Goal: Information Seeking & Learning: Check status

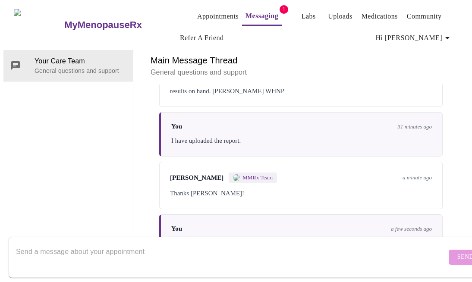
scroll to position [69, 0]
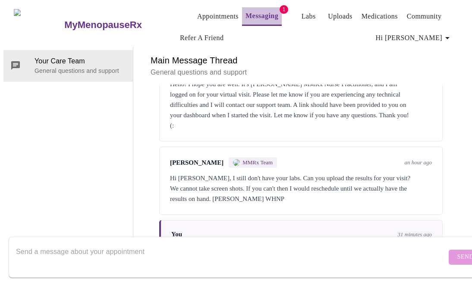
click at [254, 13] on link "Messaging" at bounding box center [262, 16] width 33 height 12
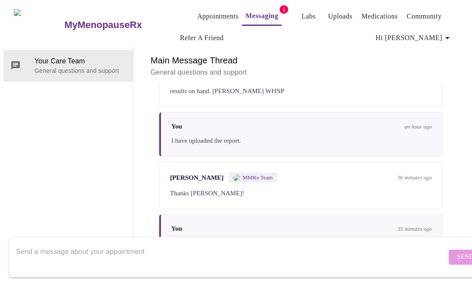
scroll to position [0, 0]
click at [197, 13] on link "Appointments" at bounding box center [217, 16] width 41 height 12
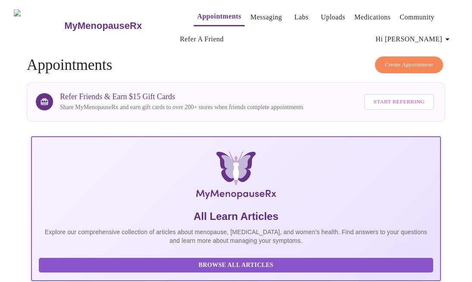
click at [294, 13] on link "Labs" at bounding box center [301, 17] width 14 height 12
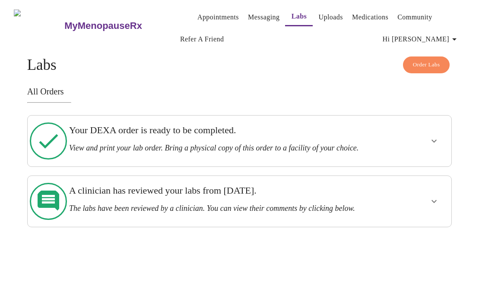
click at [429, 143] on button "show more" at bounding box center [433, 141] width 21 height 21
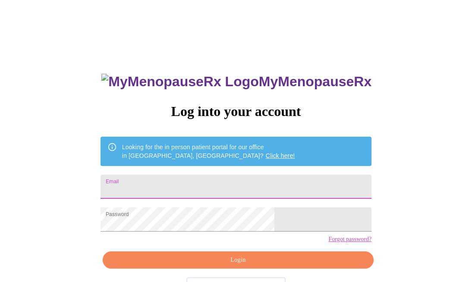
click at [196, 186] on input "Email" at bounding box center [236, 187] width 271 height 24
type input "jamilacollinsreedy@gmail.com"
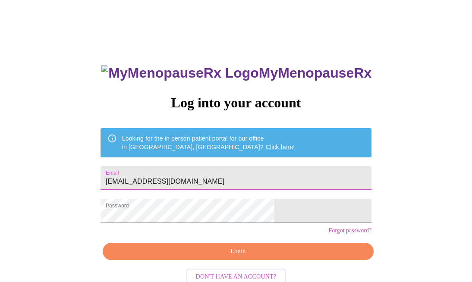
scroll to position [9, 0]
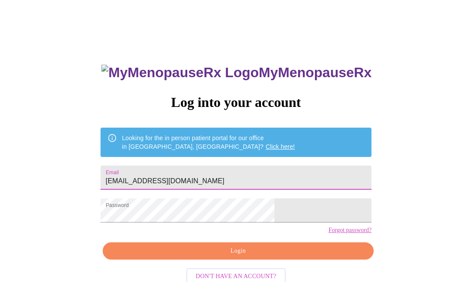
click at [230, 257] on span "Login" at bounding box center [238, 251] width 251 height 11
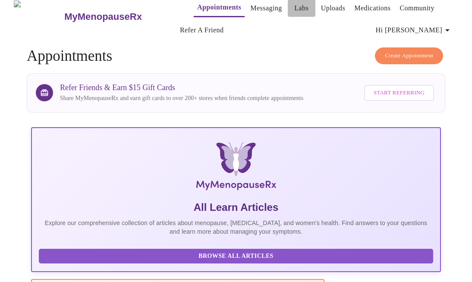
click at [294, 2] on link "Labs" at bounding box center [301, 8] width 14 height 12
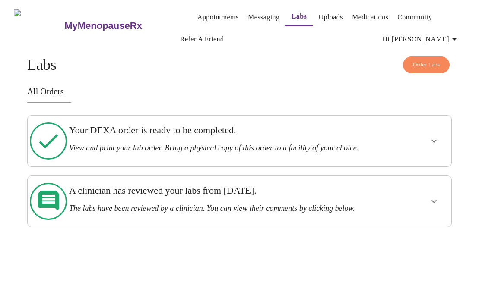
click at [432, 142] on icon "show more" at bounding box center [434, 141] width 10 height 10
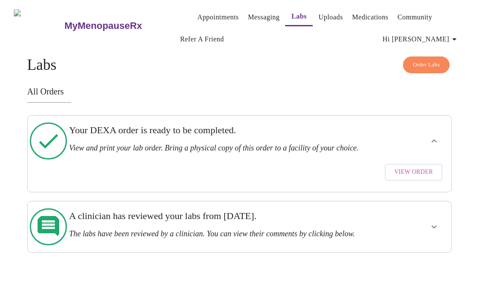
click at [413, 172] on span "View Order" at bounding box center [413, 172] width 39 height 11
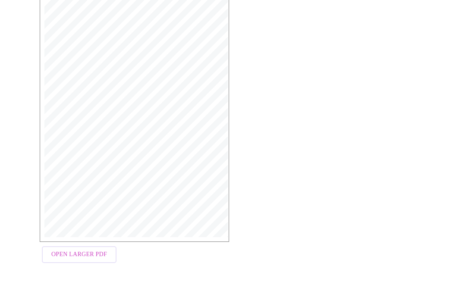
scroll to position [174, 0]
click at [90, 246] on span "Open Larger PDF" at bounding box center [79, 251] width 56 height 11
